Goal: Task Accomplishment & Management: Use online tool/utility

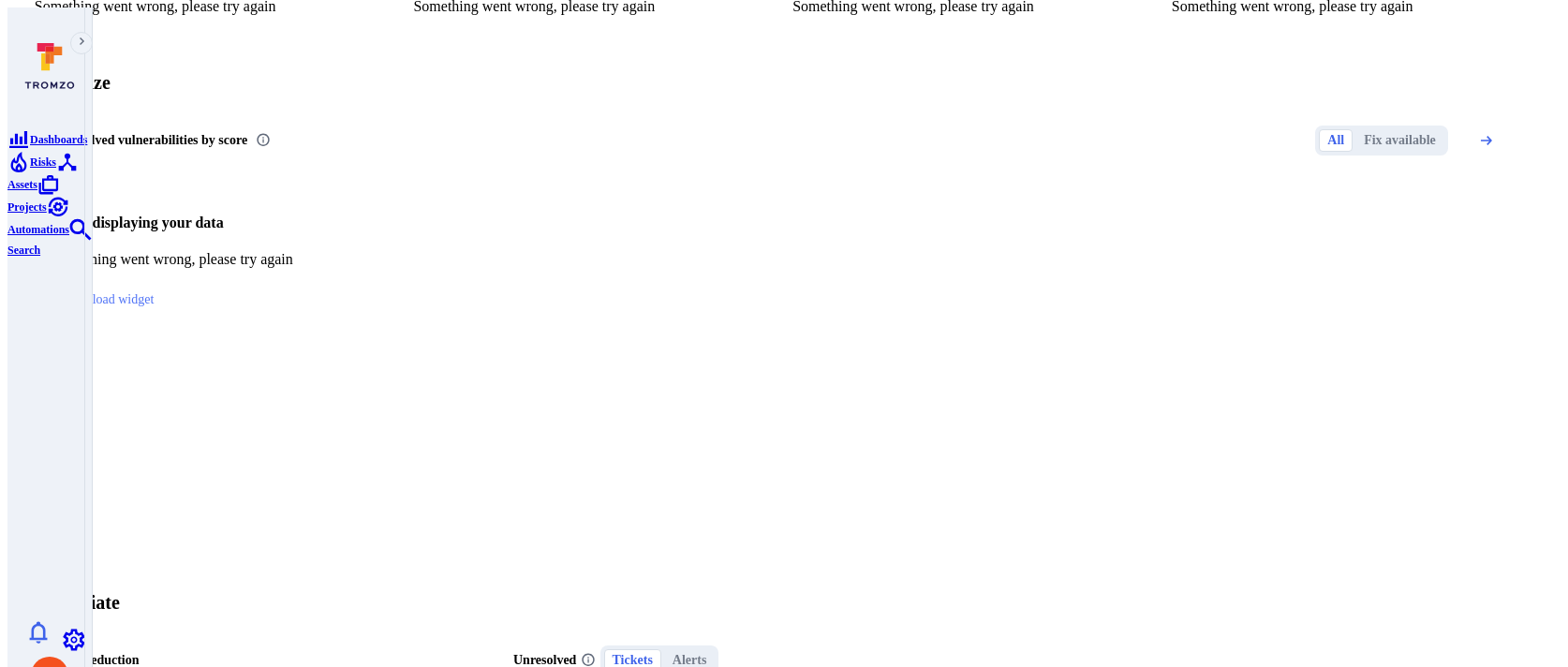
scroll to position [682, 0]
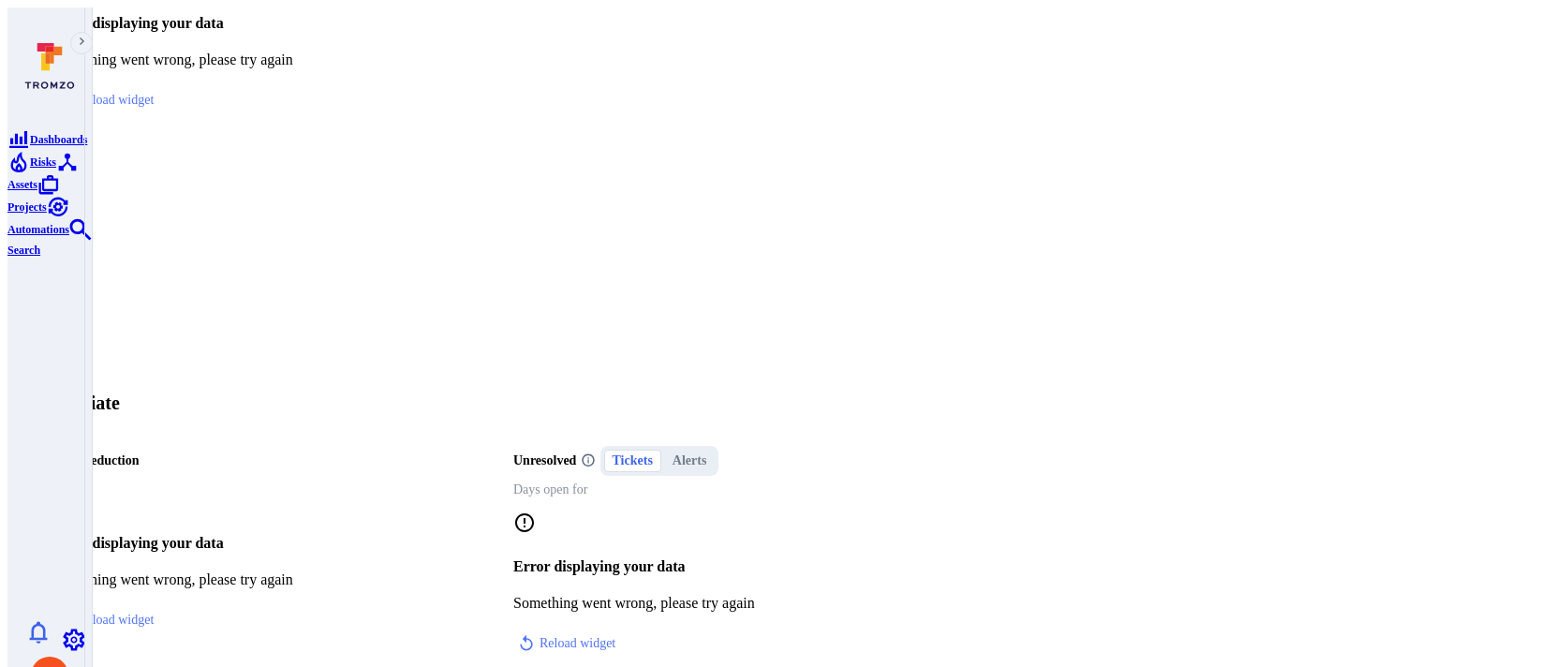
click at [38, 169] on span "Risks" at bounding box center [43, 162] width 26 height 13
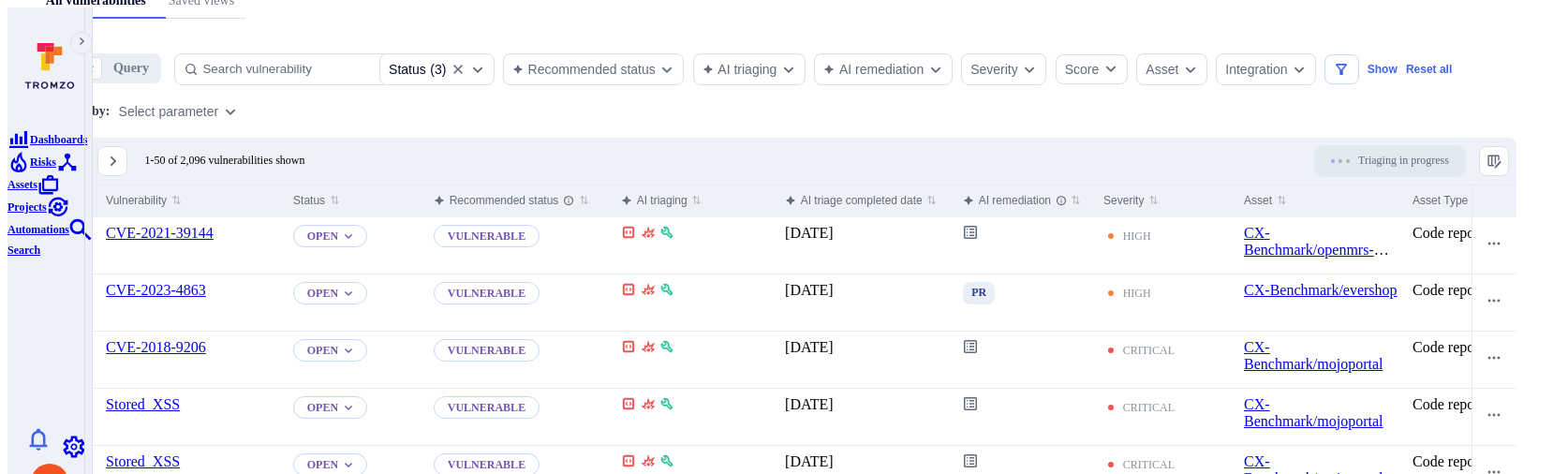
scroll to position [443, 0]
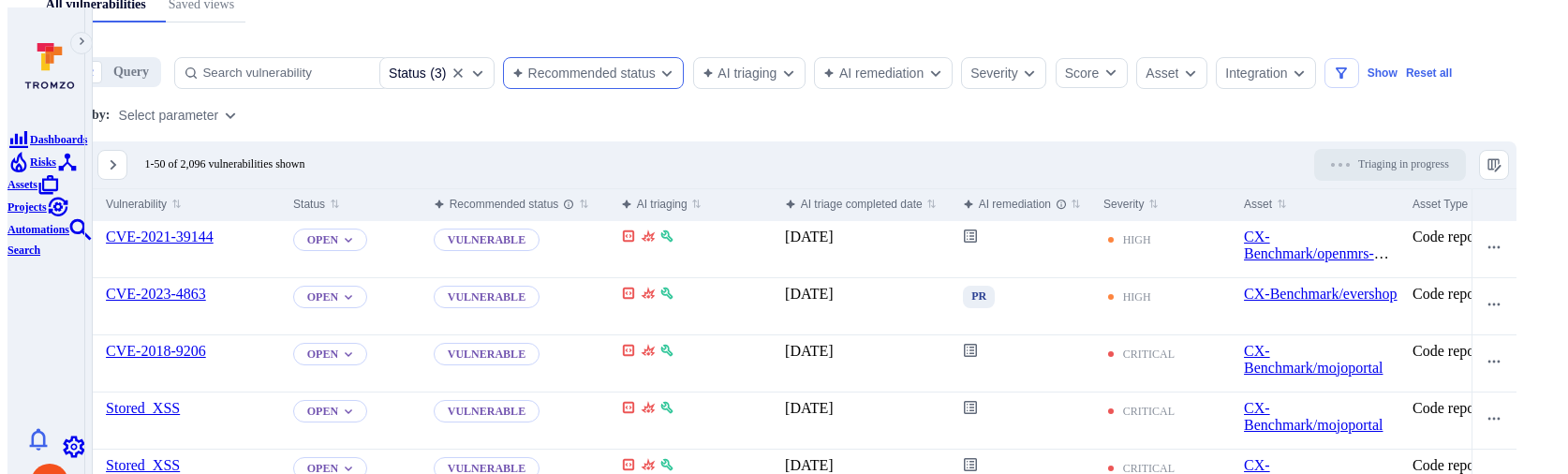
click at [668, 57] on div "Recommended status" at bounding box center [594, 73] width 182 height 32
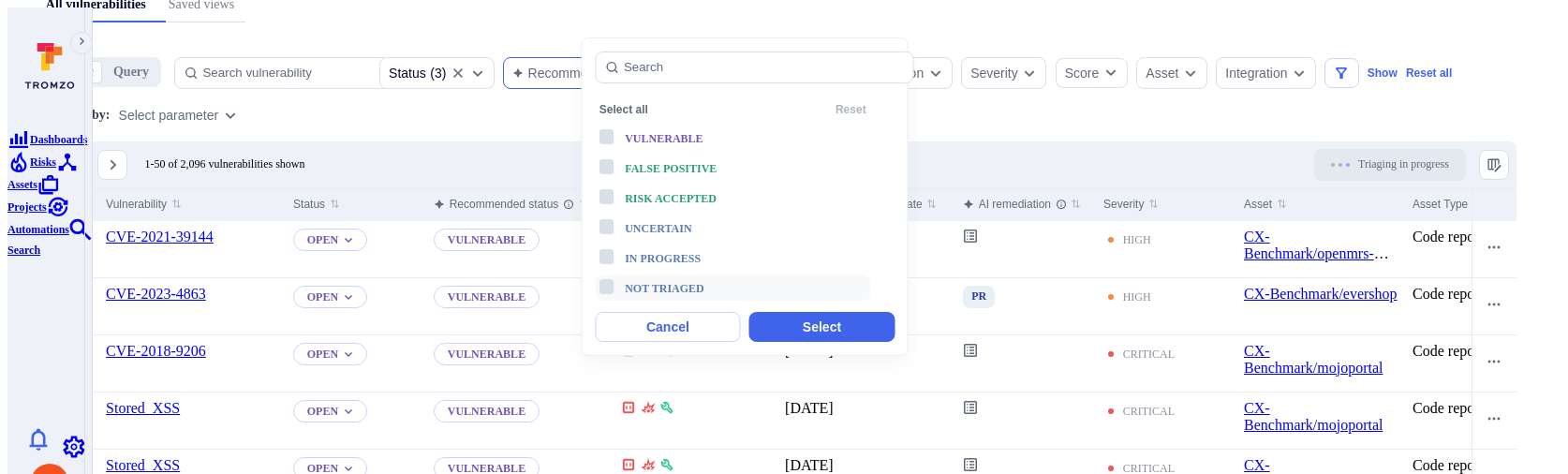
click at [660, 277] on div "Not triaged" at bounding box center [702, 288] width 155 height 22
click at [778, 312] on button "Select" at bounding box center [821, 327] width 145 height 30
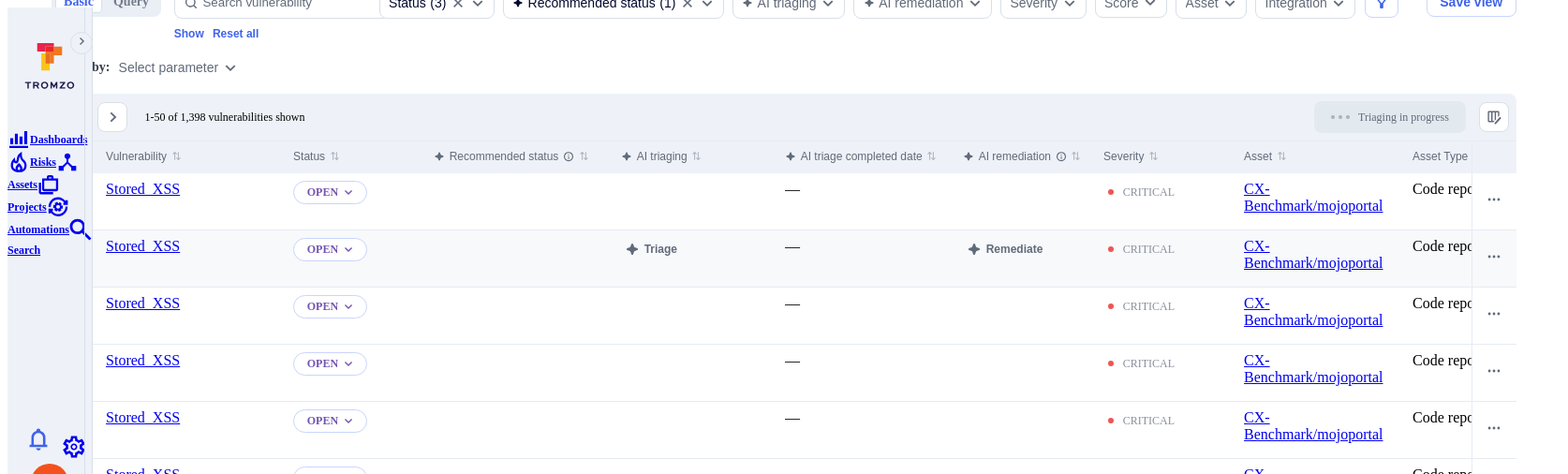
scroll to position [292, 0]
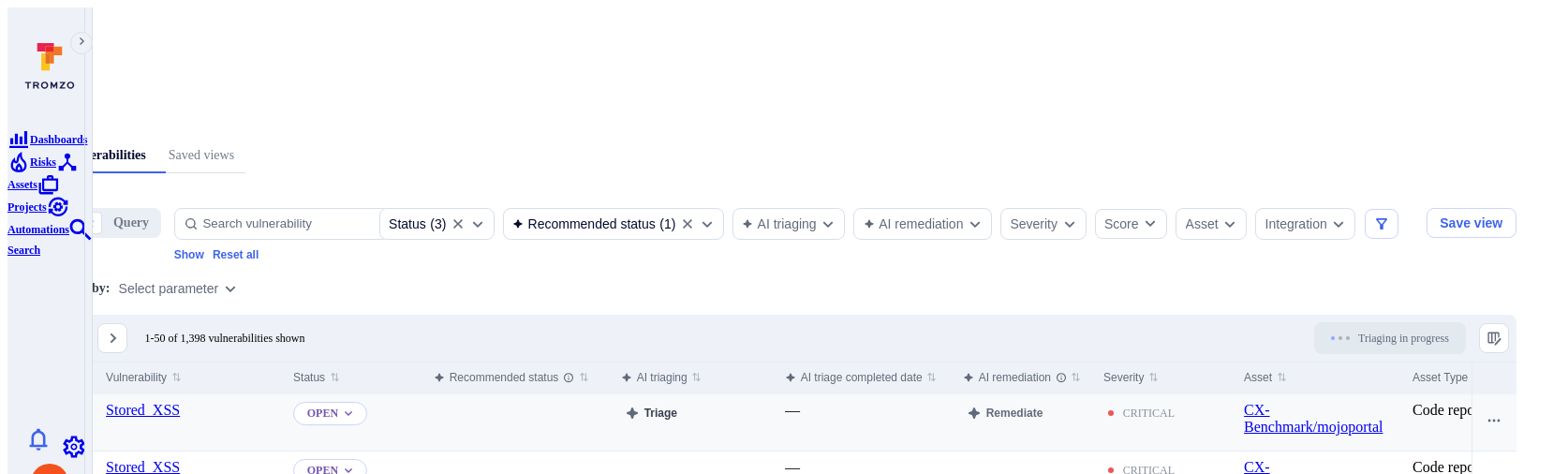
click at [681, 402] on button "Triage" at bounding box center [651, 413] width 60 height 22
click at [75, 404] on input "Select row" at bounding box center [67, 411] width 15 height 15
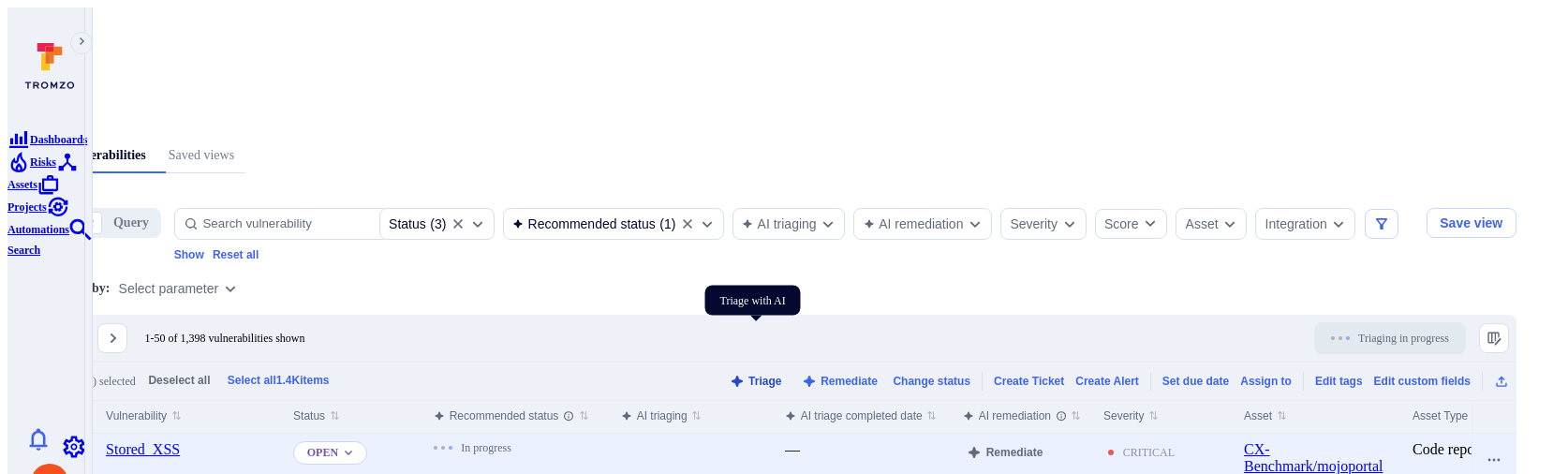
click at [771, 374] on button "Triage" at bounding box center [756, 381] width 61 height 14
click at [767, 374] on button "Triage" at bounding box center [756, 381] width 61 height 14
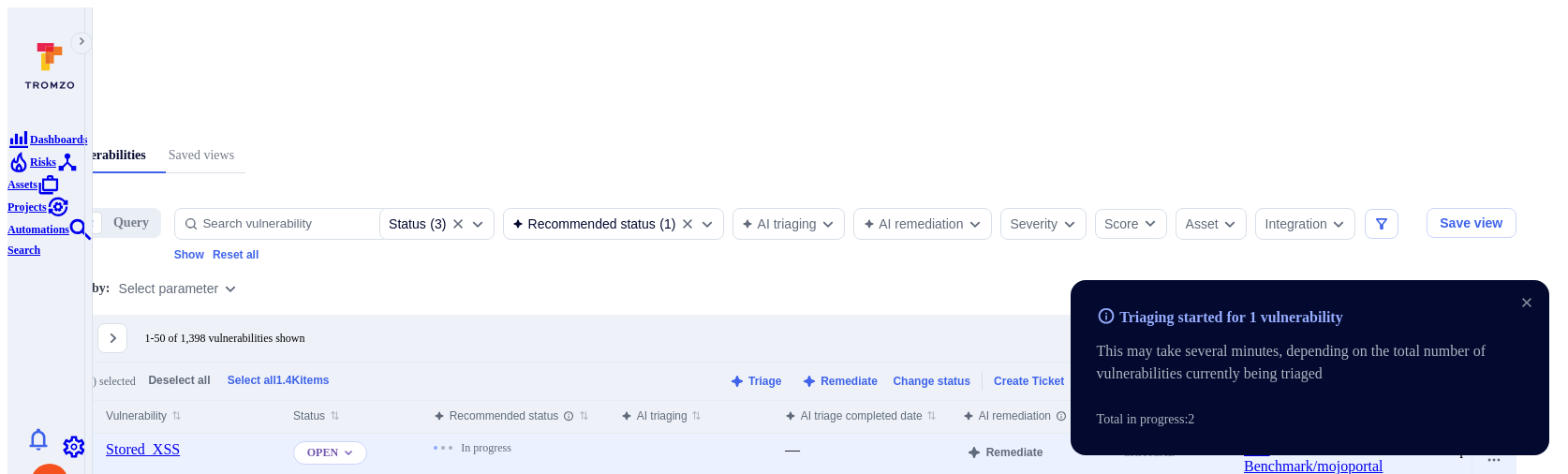
scroll to position [405, 0]
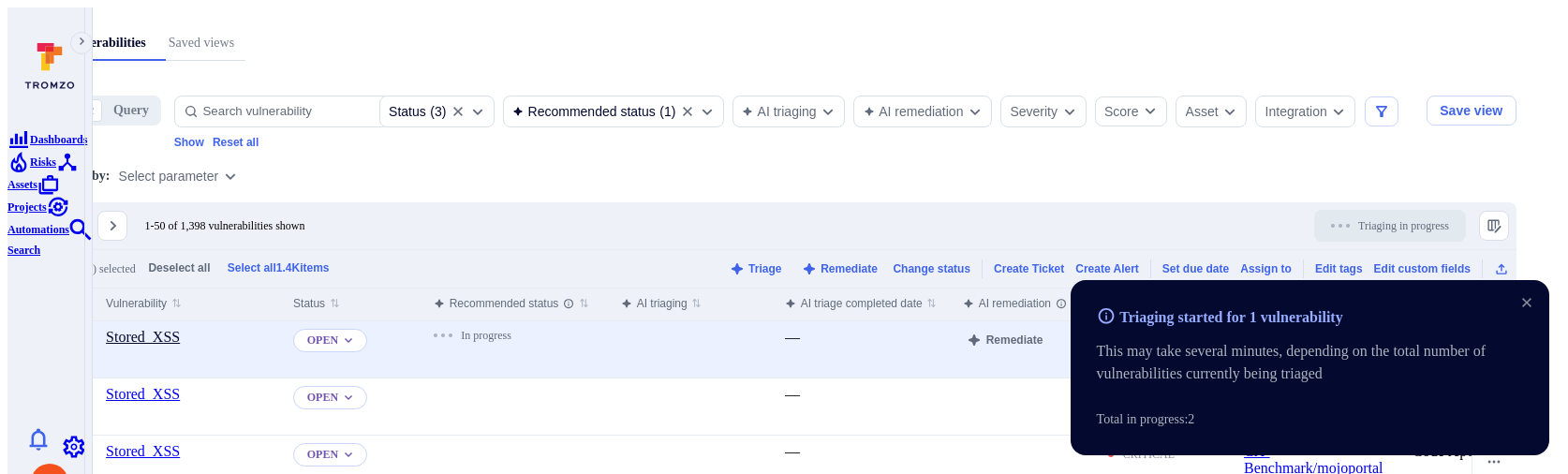
click at [180, 329] on link "Stored_XSS" at bounding box center [143, 337] width 74 height 16
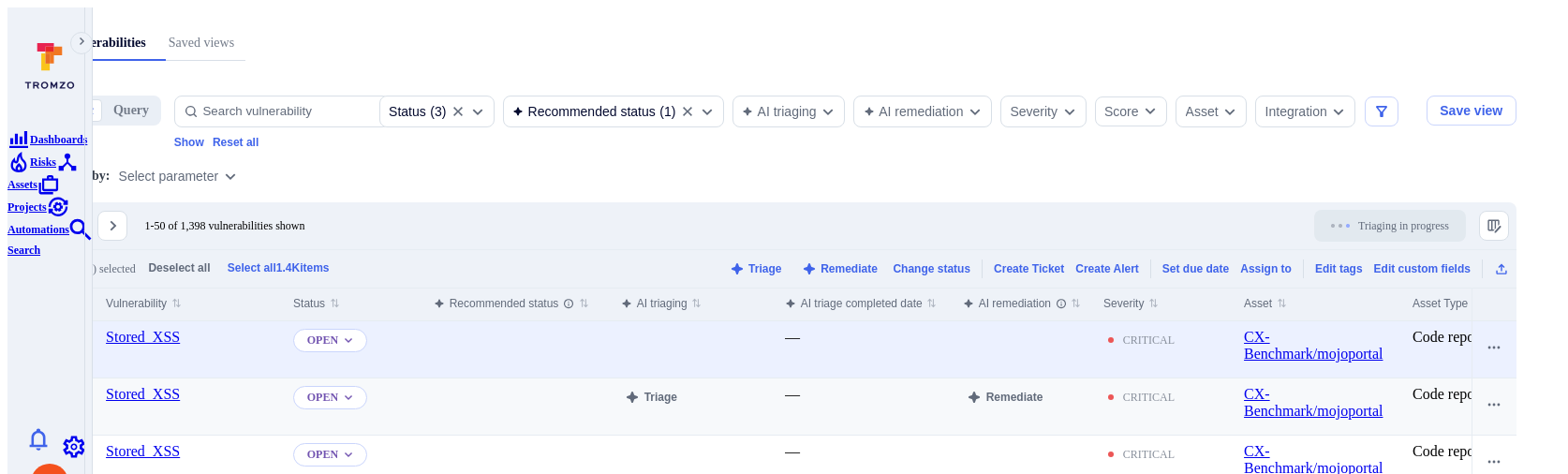
click at [758, 379] on div "Triage" at bounding box center [696, 407] width 164 height 56
click at [681, 386] on button "Triage" at bounding box center [651, 397] width 60 height 22
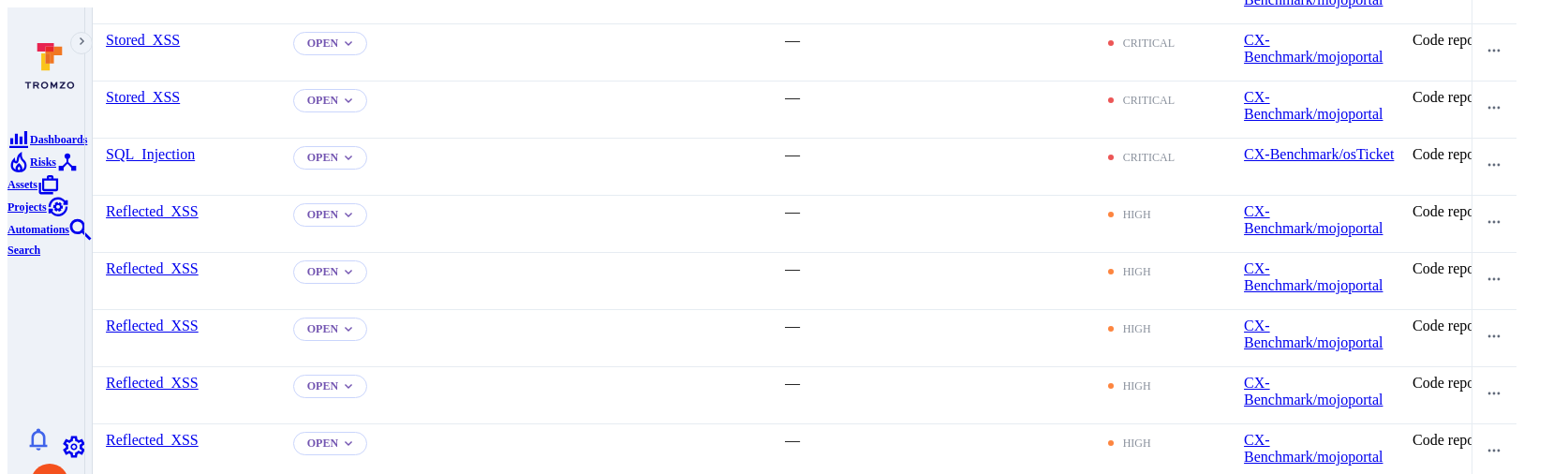
scroll to position [1863, 0]
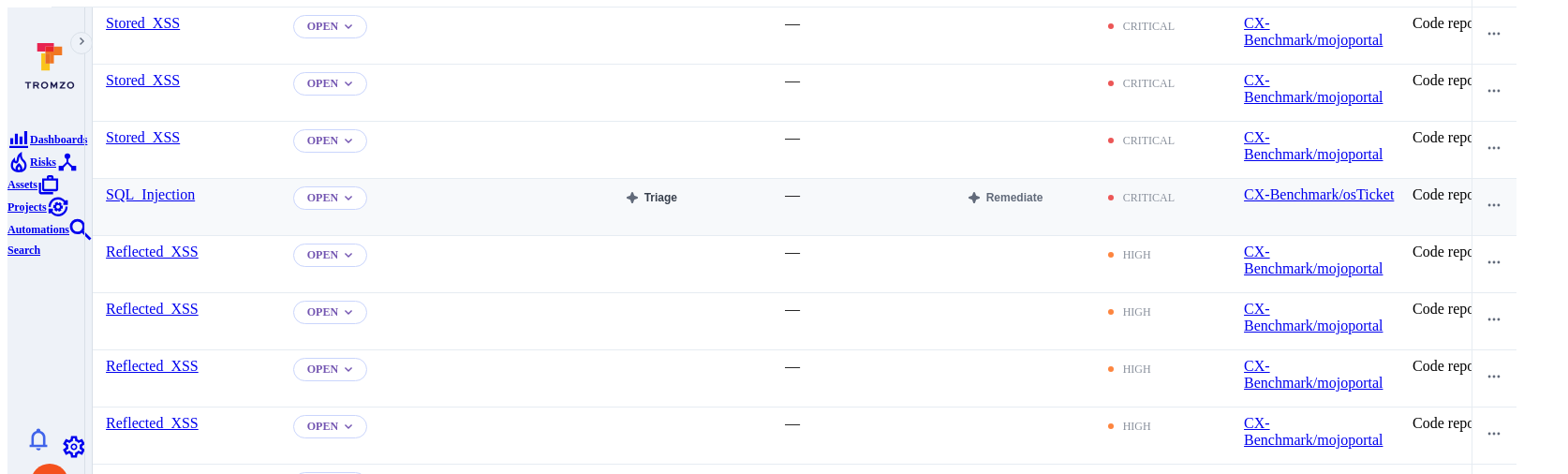
click at [681, 187] on button "Triage" at bounding box center [651, 198] width 60 height 22
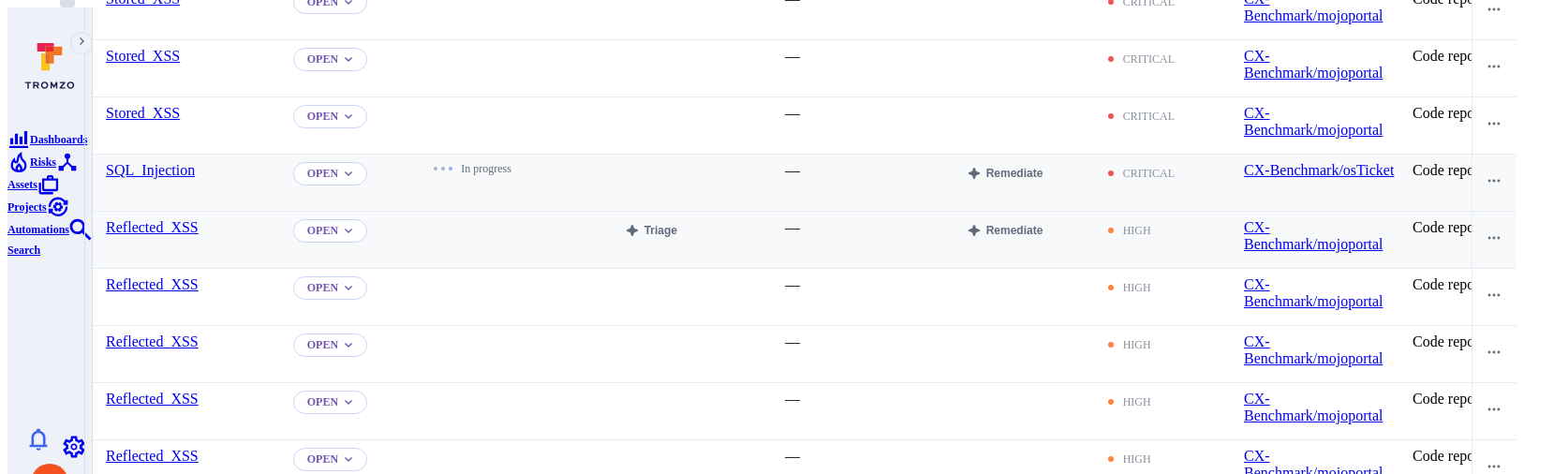
scroll to position [1902, 0]
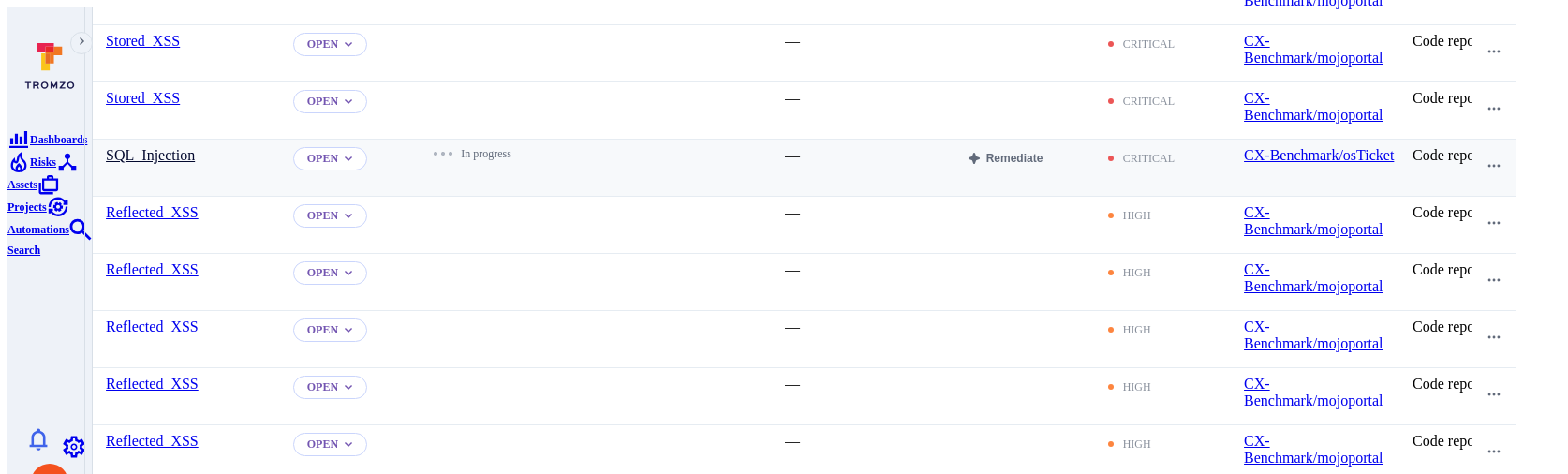
click at [195, 147] on link "SQL_Injection" at bounding box center [150, 155] width 89 height 16
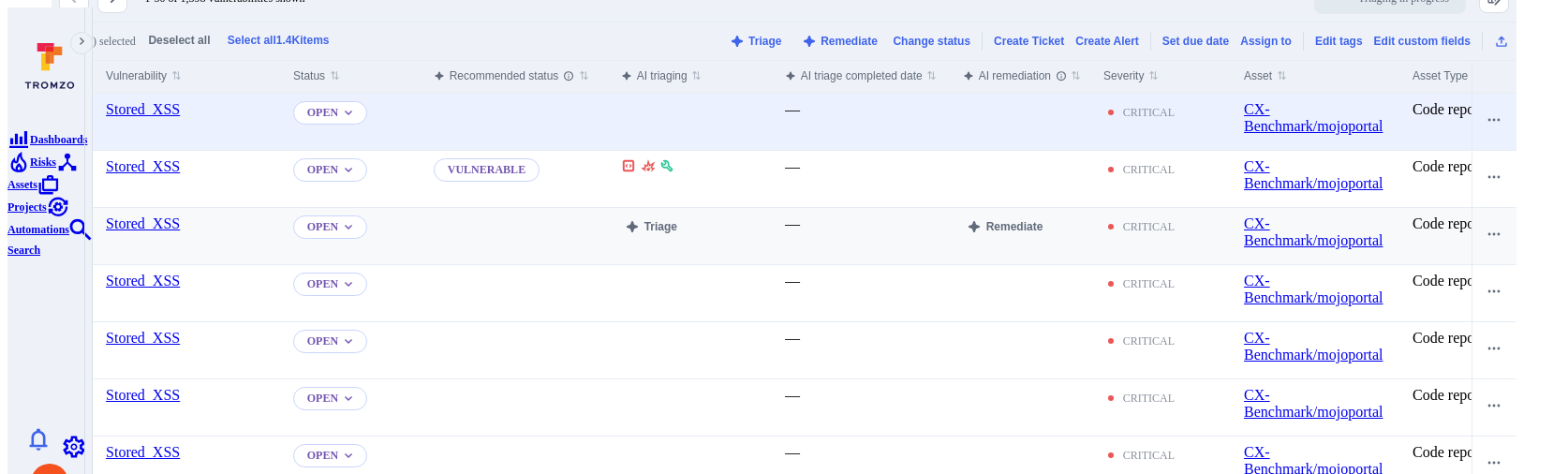
scroll to position [527, 0]
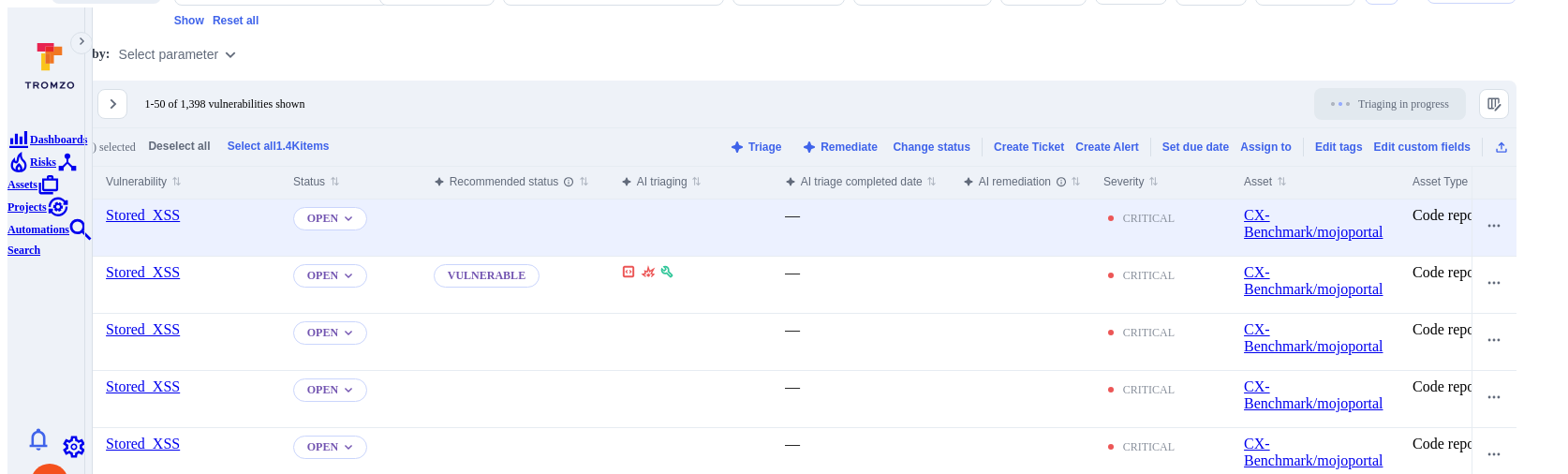
click at [681, 207] on button "Triage" at bounding box center [651, 218] width 60 height 22
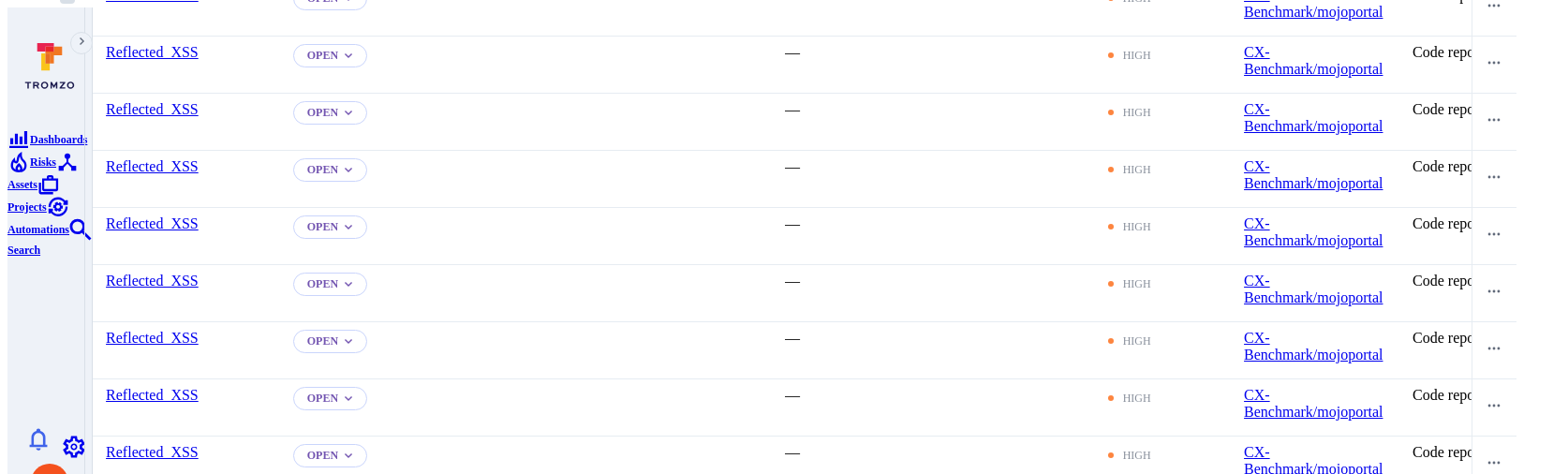
scroll to position [3098, 0]
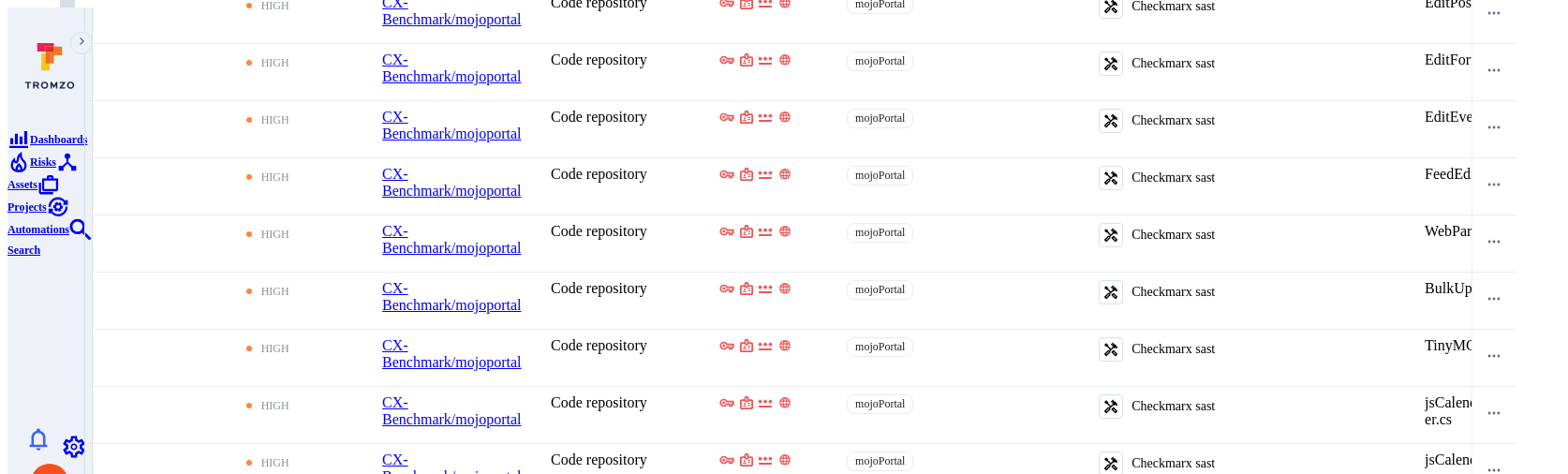
scroll to position [0, 849]
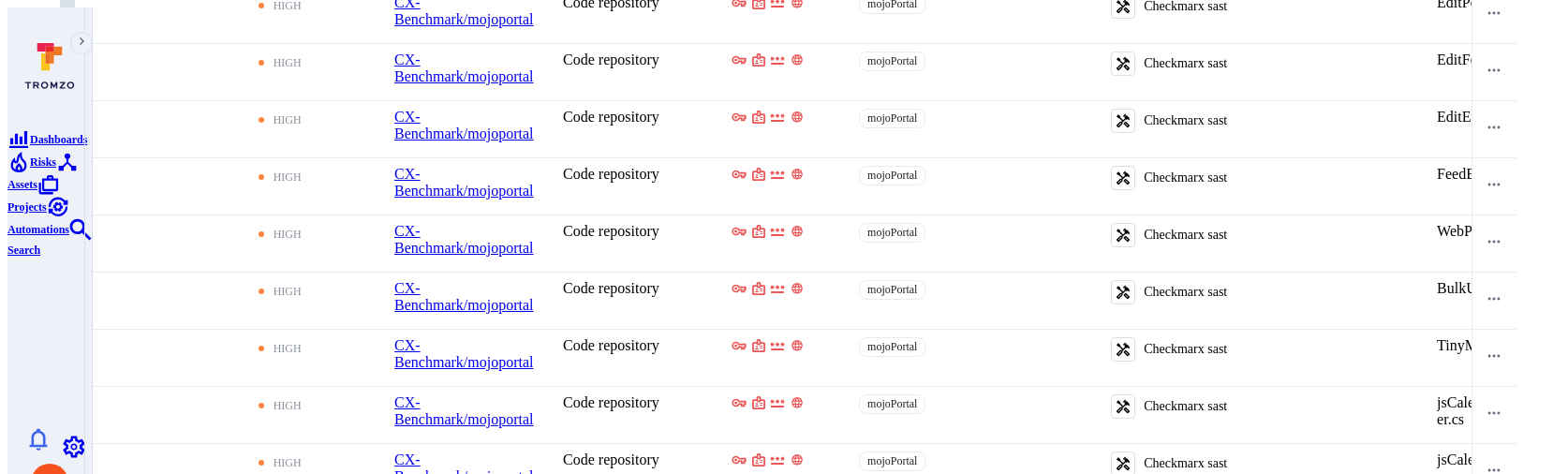
click at [16, 191] on link "Assets" at bounding box center [42, 172] width 71 height 38
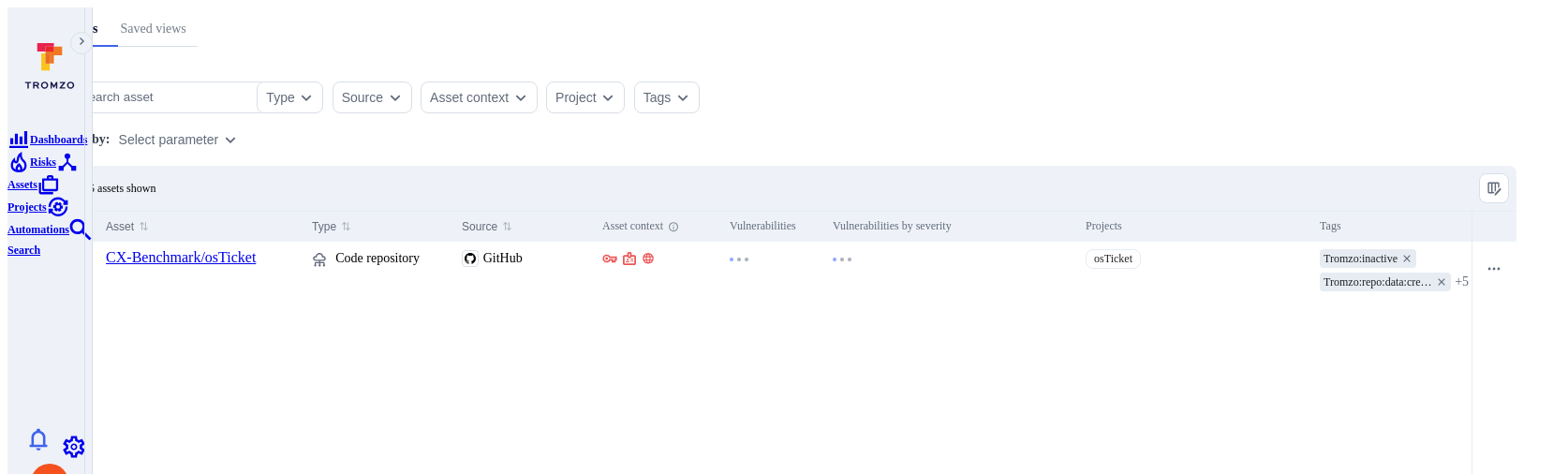
scroll to position [433, 0]
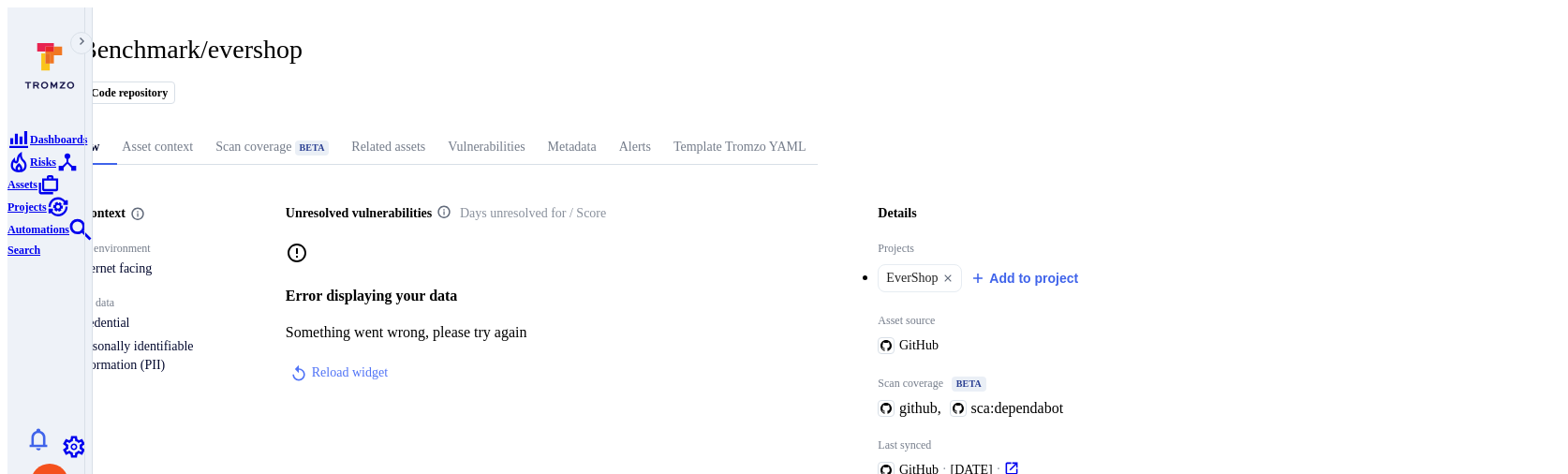
click at [536, 130] on link "Vulnerabilities" at bounding box center [486, 147] width 99 height 35
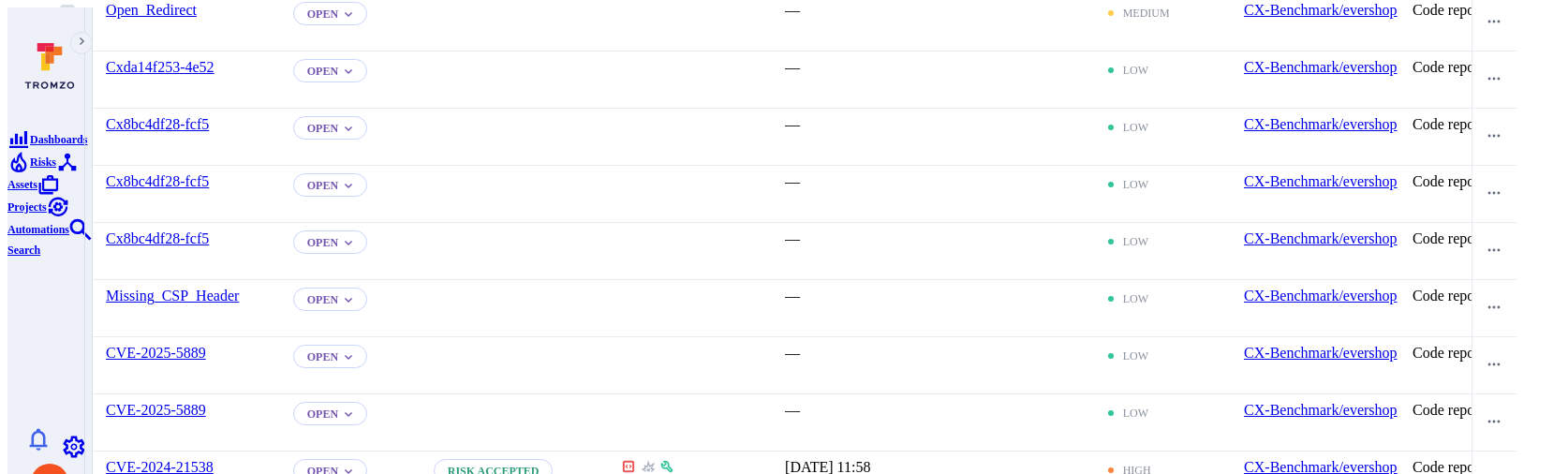
scroll to position [2099, 0]
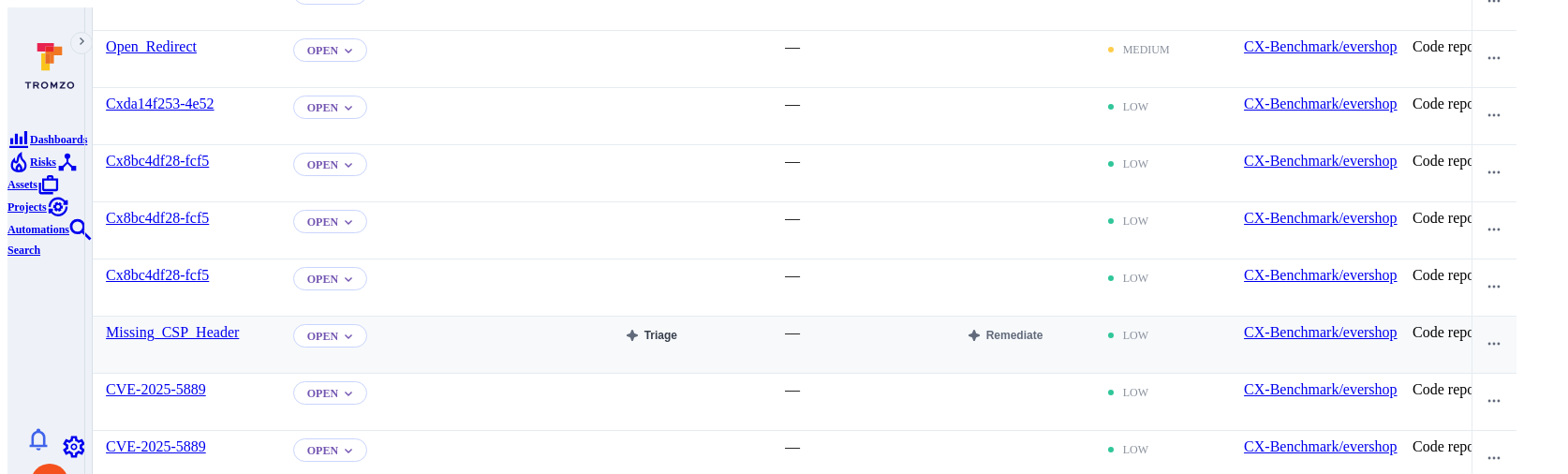
click at [681, 324] on button "Triage" at bounding box center [651, 335] width 60 height 22
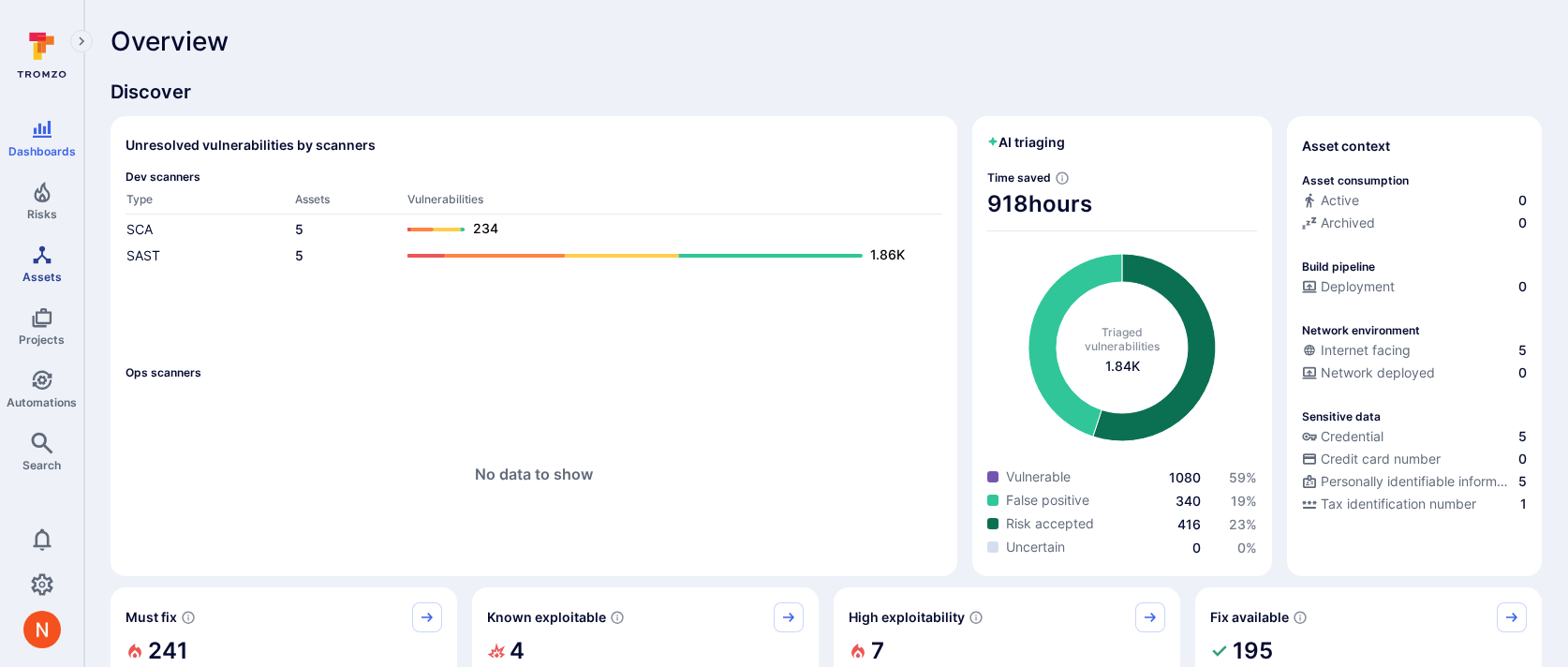
click at [58, 275] on span "Assets" at bounding box center [41, 277] width 39 height 14
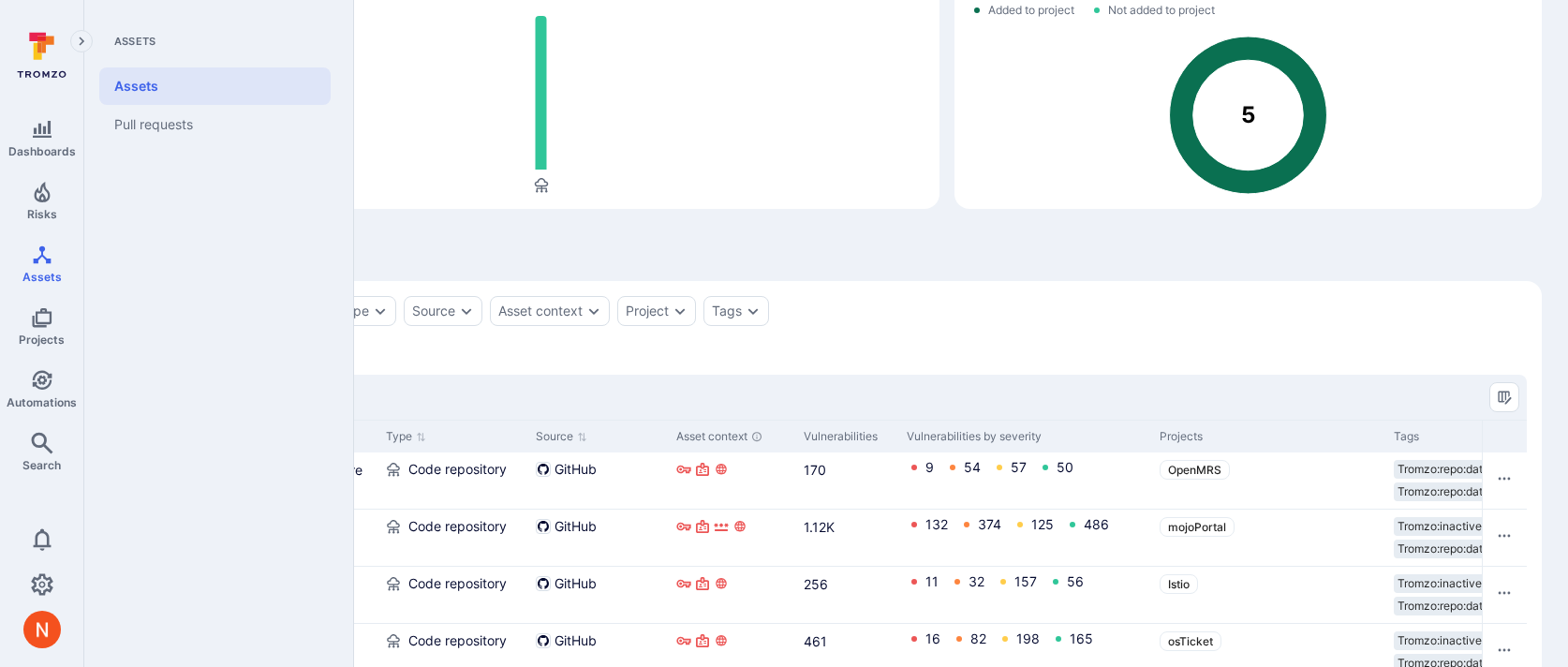
scroll to position [240, 0]
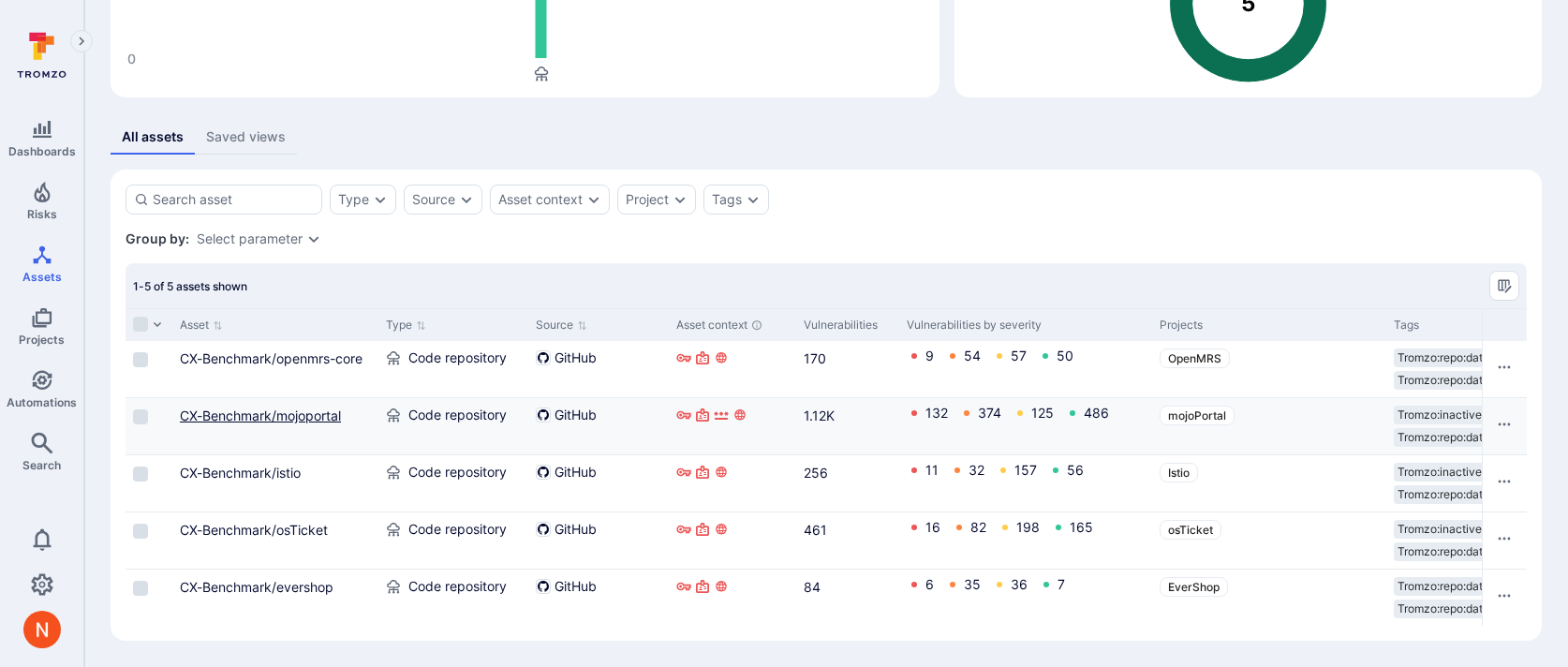
click at [304, 413] on link "CX-Benchmark/mojoportal" at bounding box center [260, 416] width 161 height 16
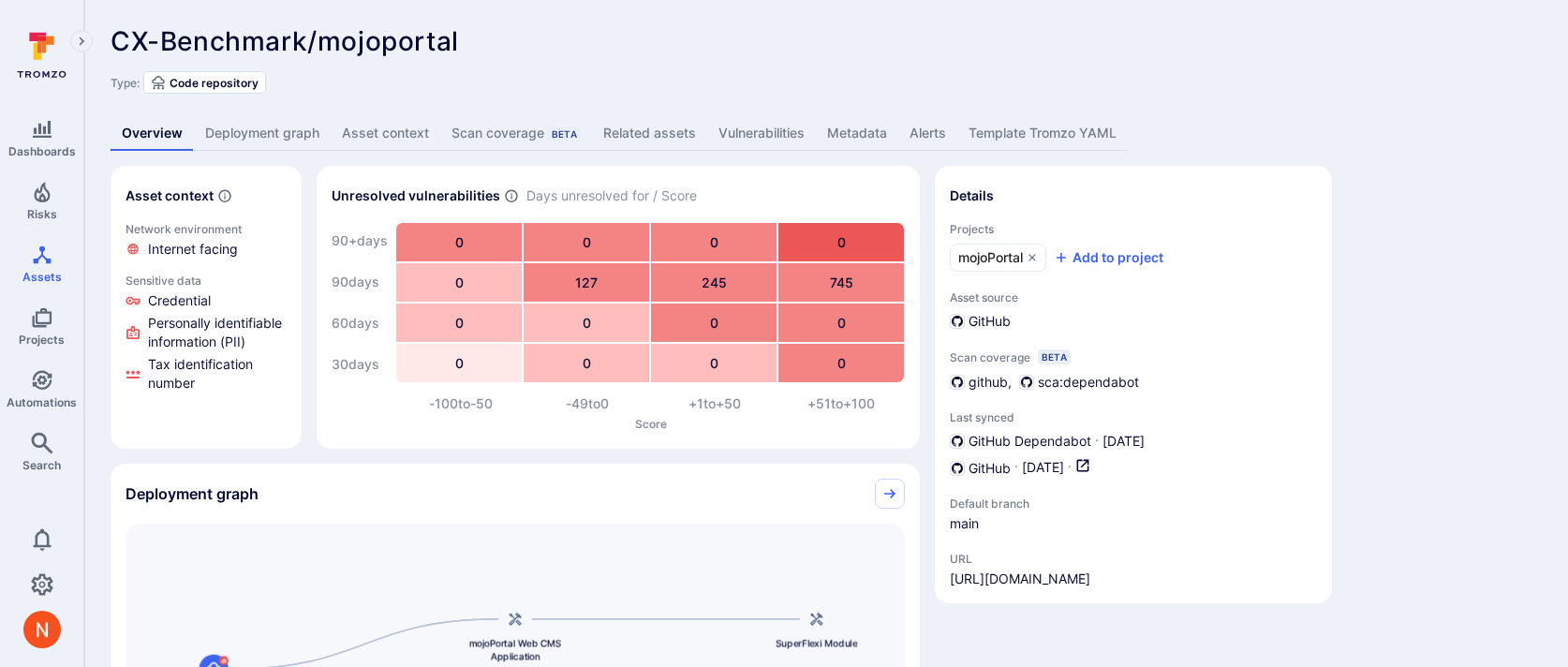
click at [267, 123] on link "Deployment graph" at bounding box center [262, 133] width 137 height 35
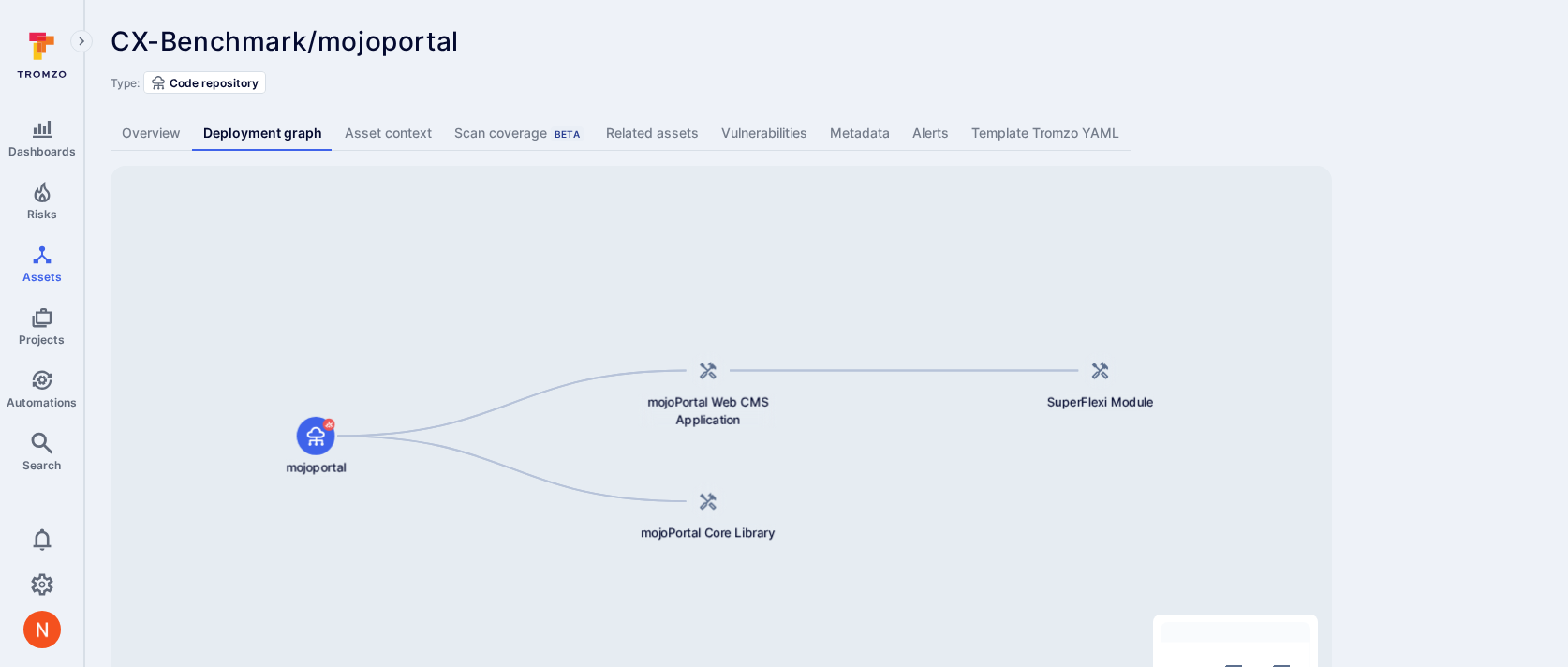
click at [1371, 293] on div "CX-Benchmark/mojoportal ... Show more Type: Code repository Overview Deployment…" at bounding box center [825, 391] width 1484 height 783
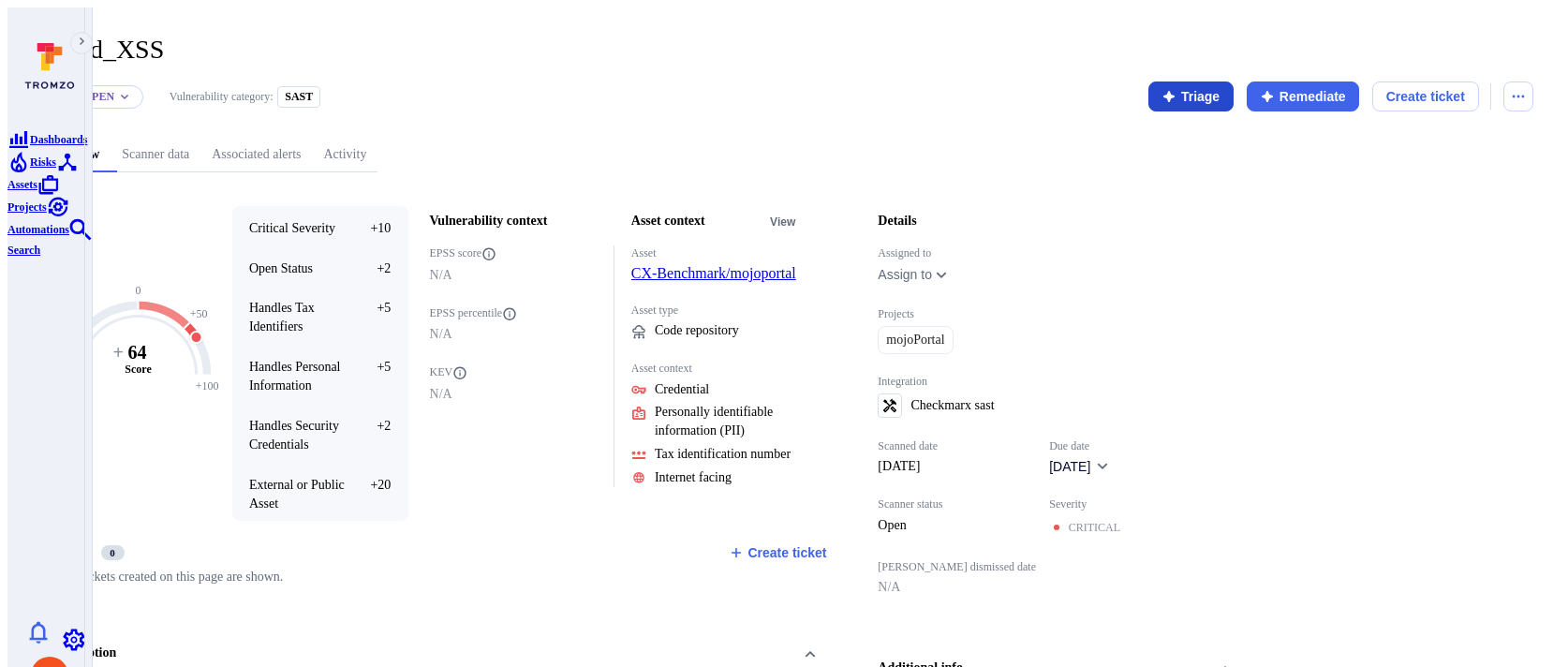
click at [1176, 90] on icon "button" at bounding box center [1168, 96] width 15 height 15
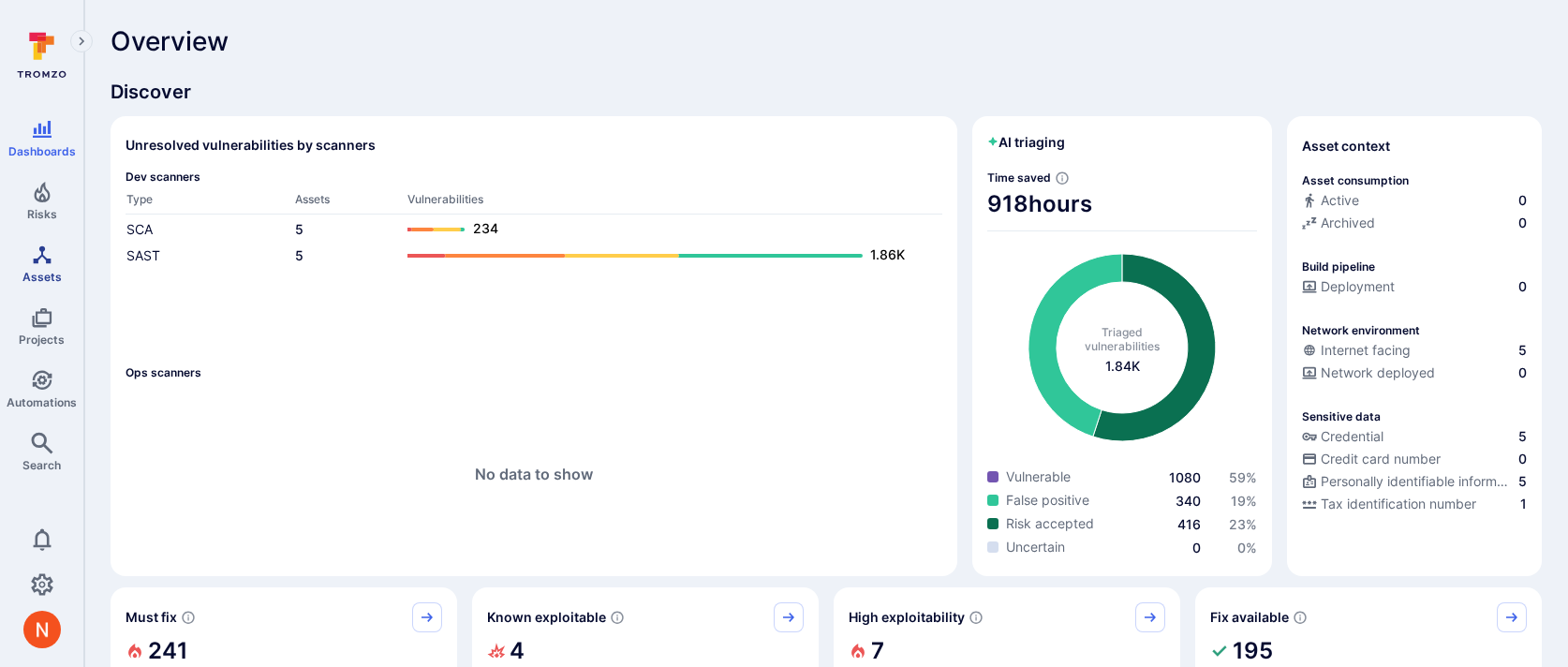
click at [43, 278] on span "Assets" at bounding box center [41, 277] width 39 height 14
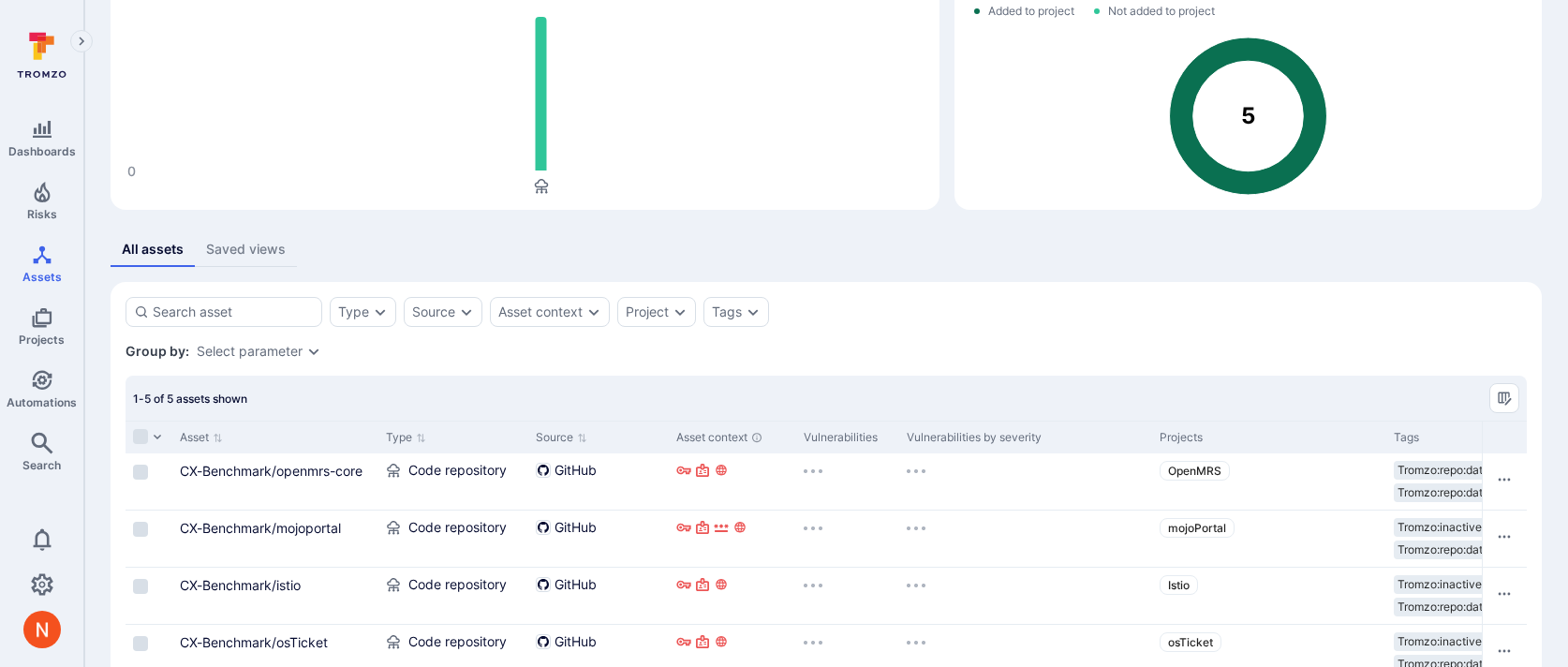
scroll to position [240, 0]
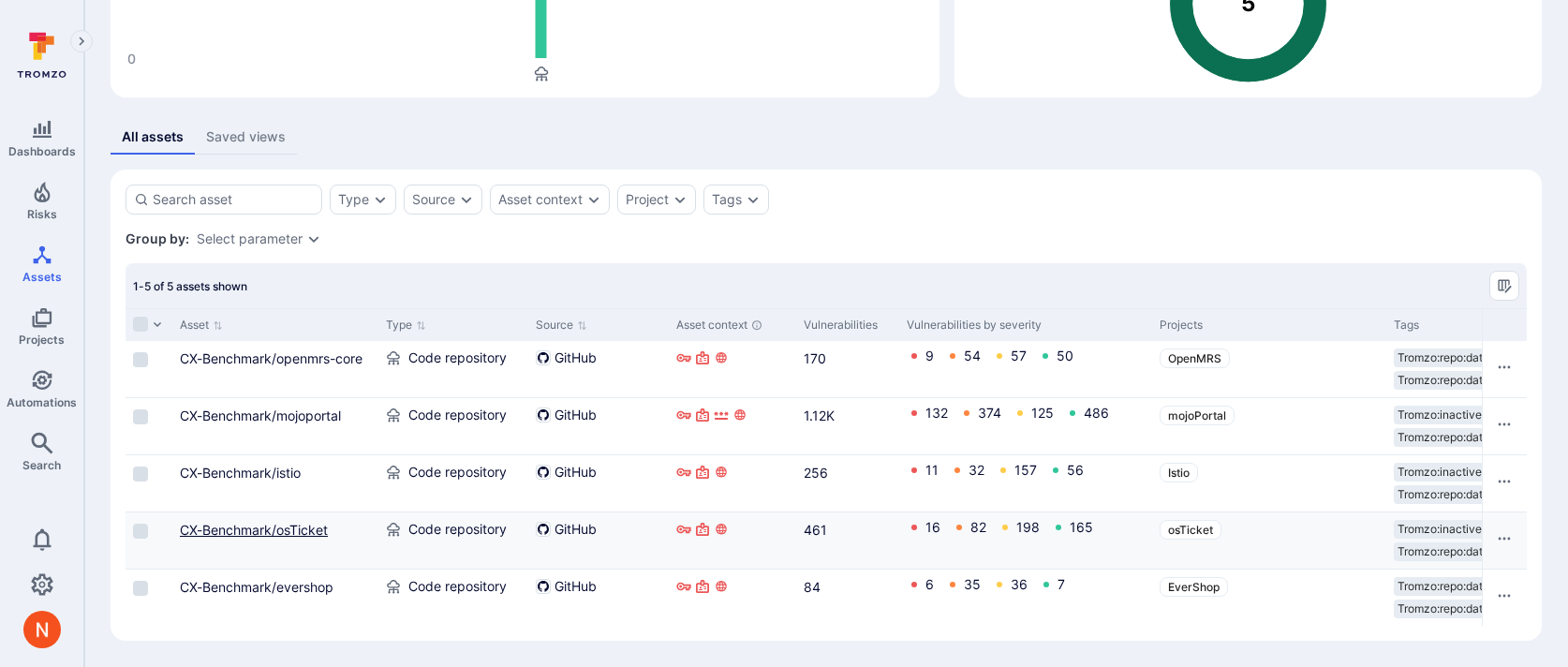
click at [281, 522] on link "CX-Benchmark/osTicket" at bounding box center [254, 530] width 148 height 16
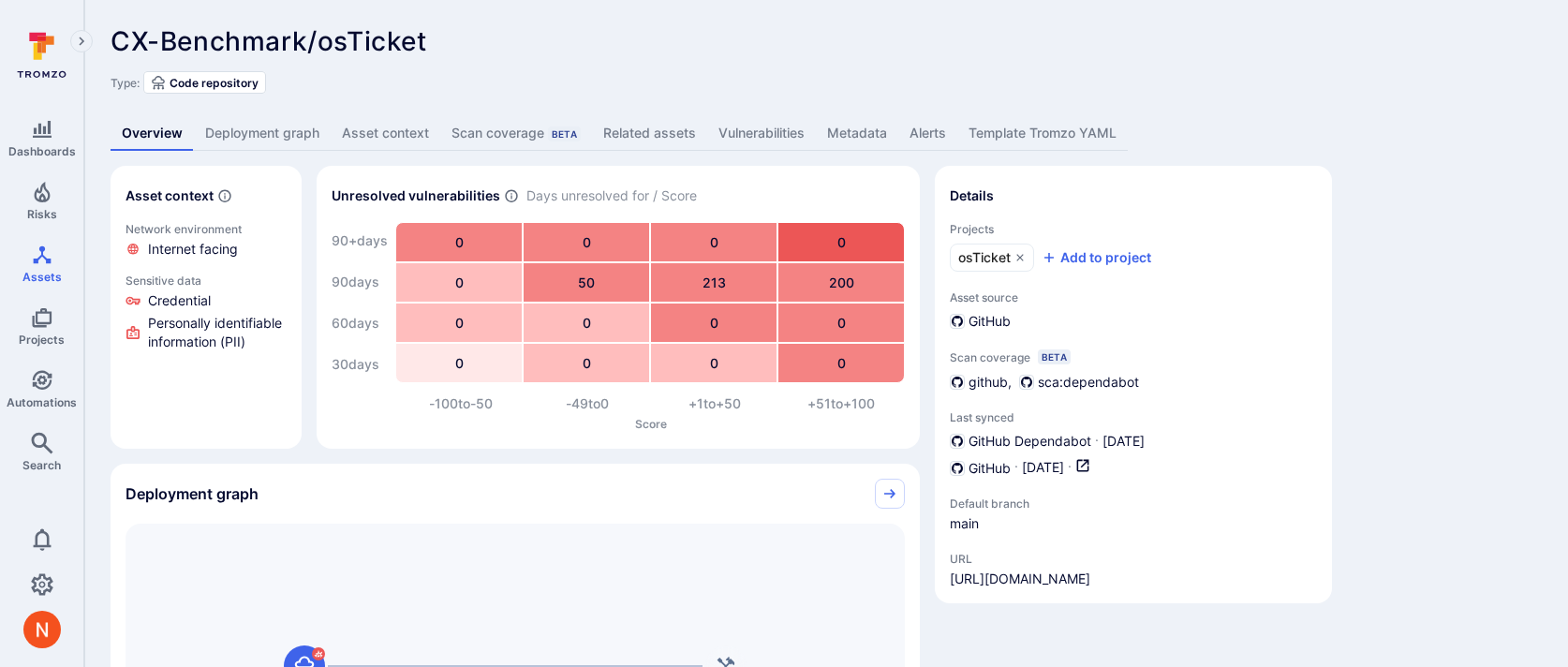
click at [290, 133] on link "Deployment graph" at bounding box center [262, 133] width 137 height 35
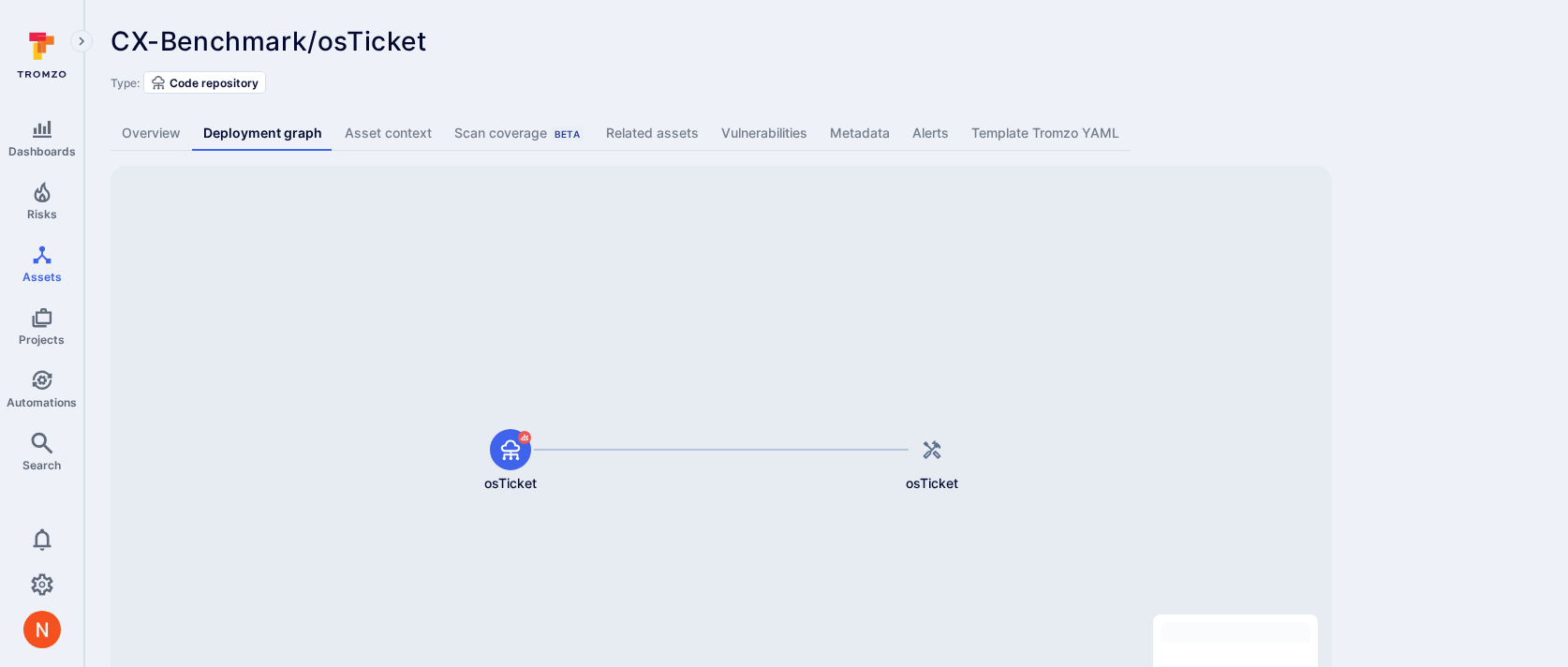
scroll to position [115, 0]
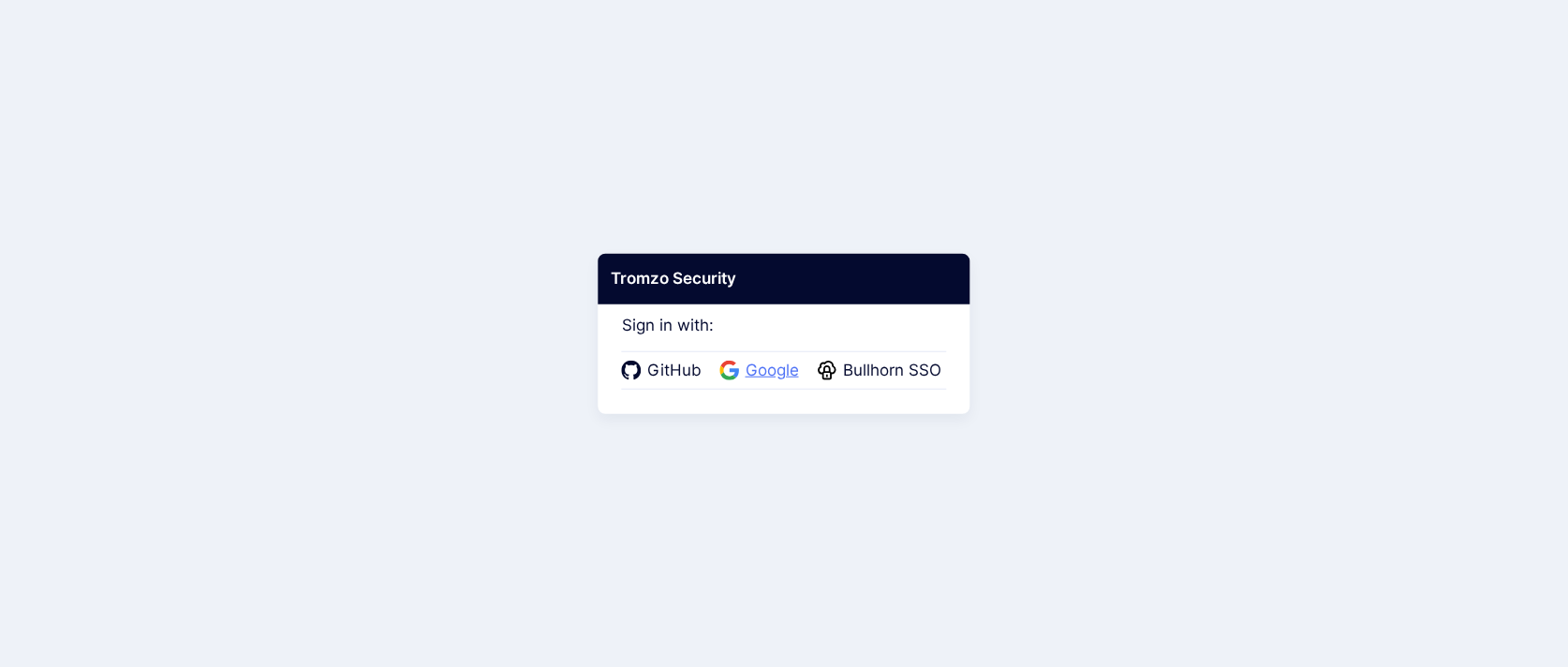
click at [751, 370] on span "Google" at bounding box center [773, 371] width 65 height 24
